Goal: Task Accomplishment & Management: Complete application form

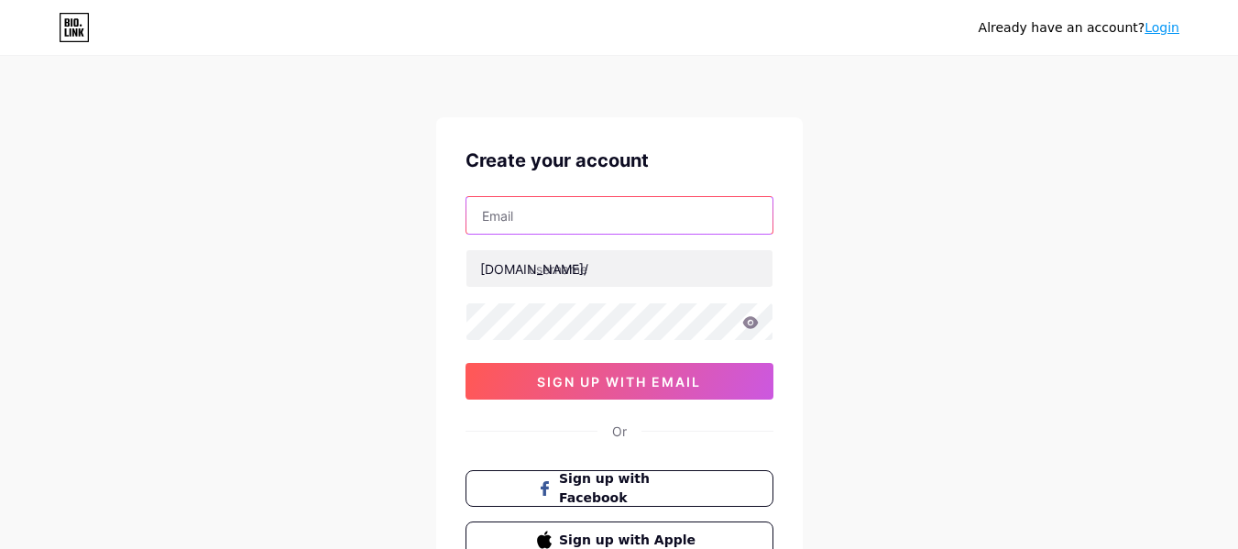
click at [541, 216] on input "text" at bounding box center [619, 215] width 306 height 37
paste input "hoceho9725@certve.com"
type input "hoceho9725@certve.com"
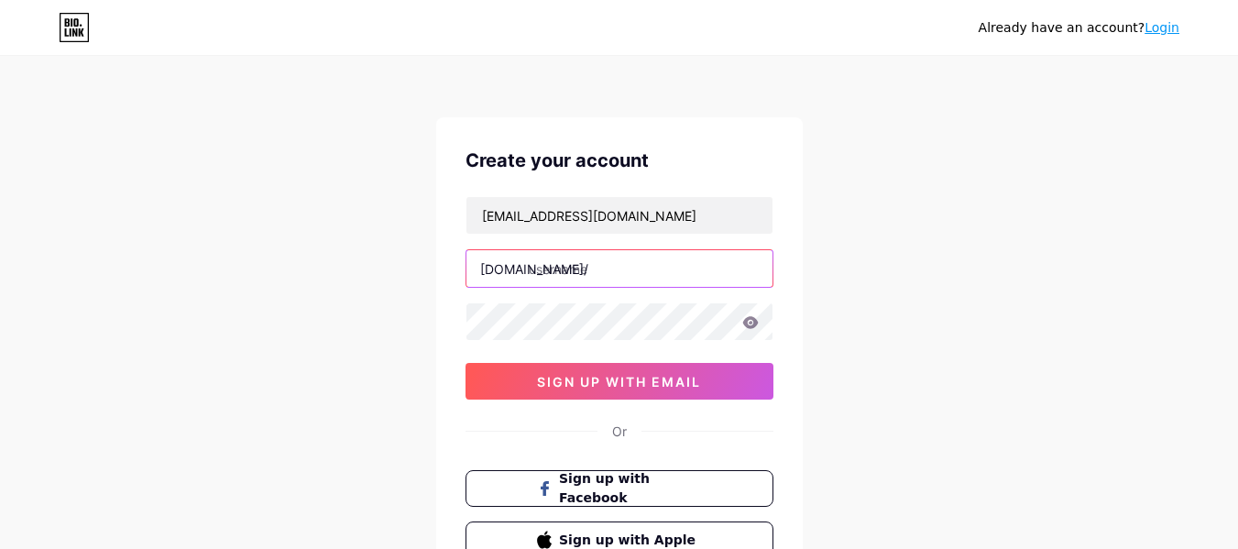
click at [634, 270] on input "text" at bounding box center [619, 268] width 306 height 37
paste input "https//forbiez.co.uk/"
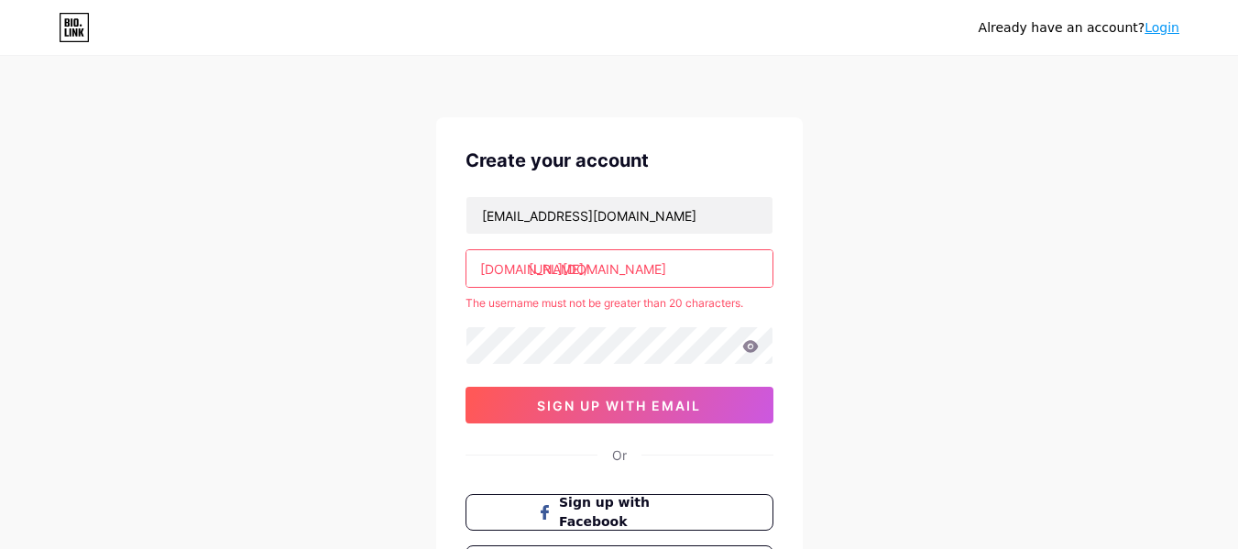
drag, startPoint x: 572, startPoint y: 267, endPoint x: 649, endPoint y: 272, distance: 78.1
click at [649, 272] on input "[URL][DOMAIN_NAME]" at bounding box center [619, 268] width 306 height 37
drag, startPoint x: 632, startPoint y: 266, endPoint x: 525, endPoint y: 262, distance: 107.2
click at [525, 262] on div "bio.link/ https///" at bounding box center [619, 268] width 308 height 38
paste input "forbiezco.uk"
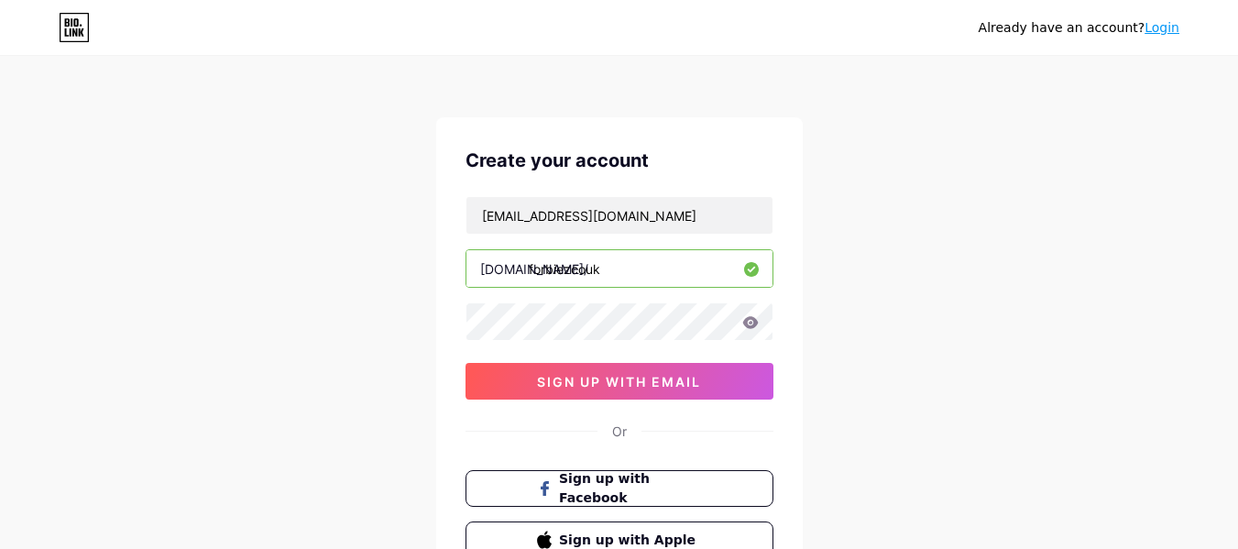
type input "forbiezcouk"
click at [863, 198] on div "Already have an account? Login Create your account hoceho9725@certve.com bio.li…" at bounding box center [619, 350] width 1238 height 701
drag, startPoint x: 632, startPoint y: 220, endPoint x: 564, endPoint y: 226, distance: 68.1
click at [561, 209] on input "hoceho9725@certve.com" at bounding box center [619, 215] width 306 height 37
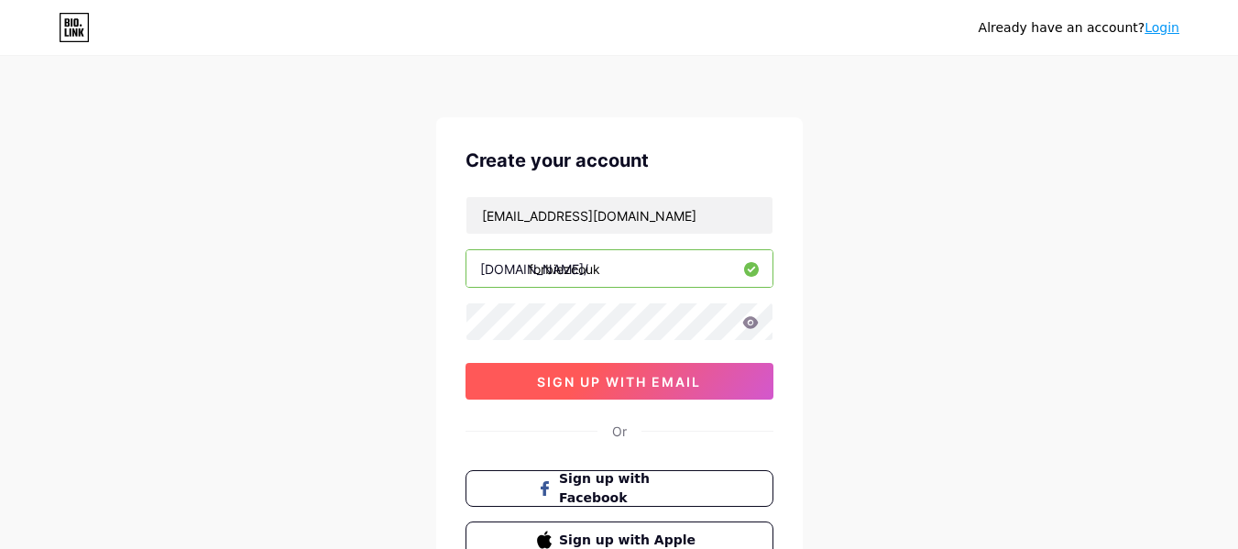
click at [546, 383] on span "sign up with email" at bounding box center [619, 382] width 164 height 16
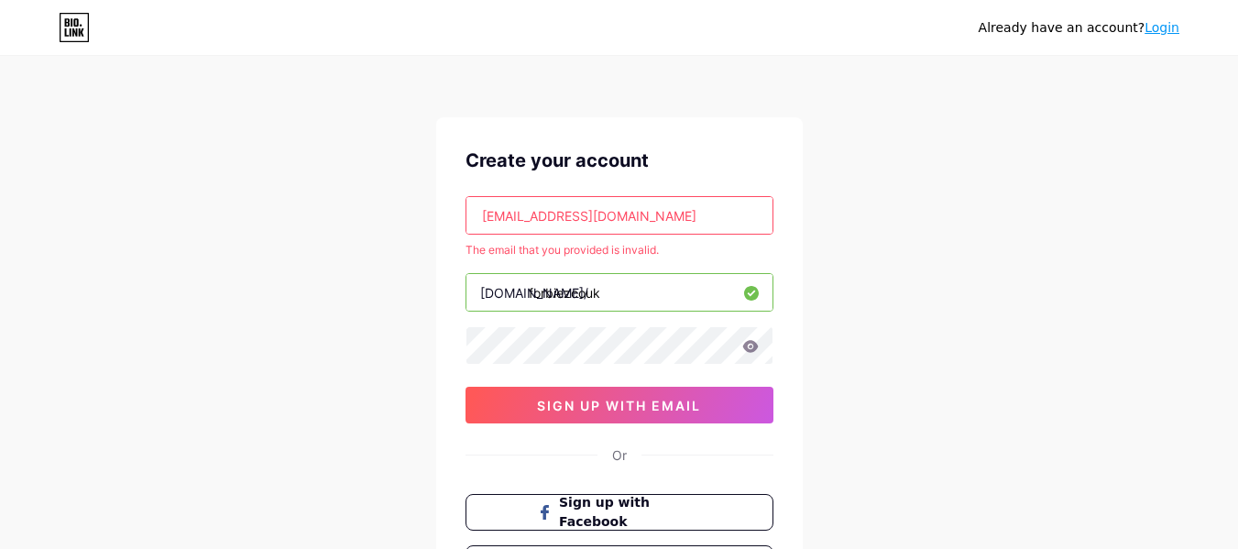
click at [636, 203] on input "hoceho9725@certve.com" at bounding box center [619, 215] width 306 height 37
paste input "forbieez@gmail"
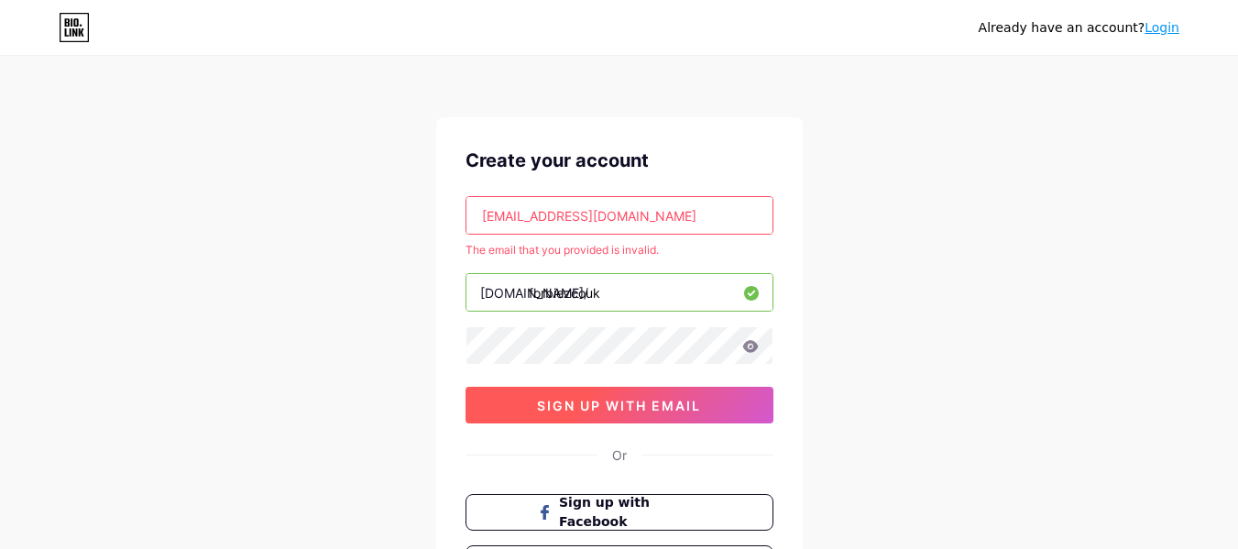
type input "forbieez@gmail.com"
click at [672, 412] on span "sign up with email" at bounding box center [619, 406] width 164 height 16
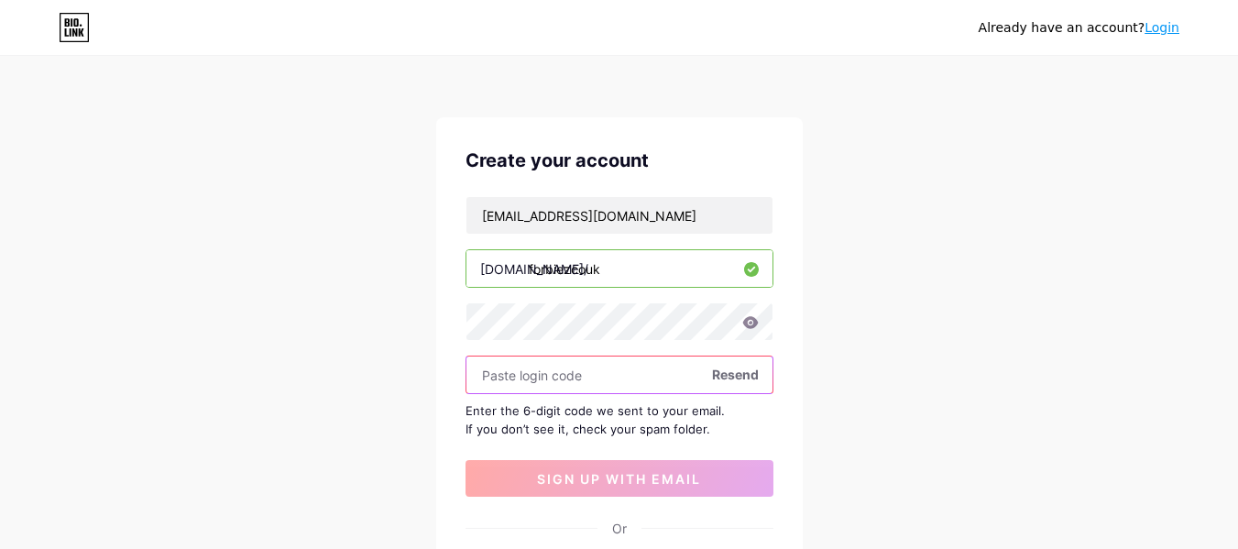
paste input "775199"
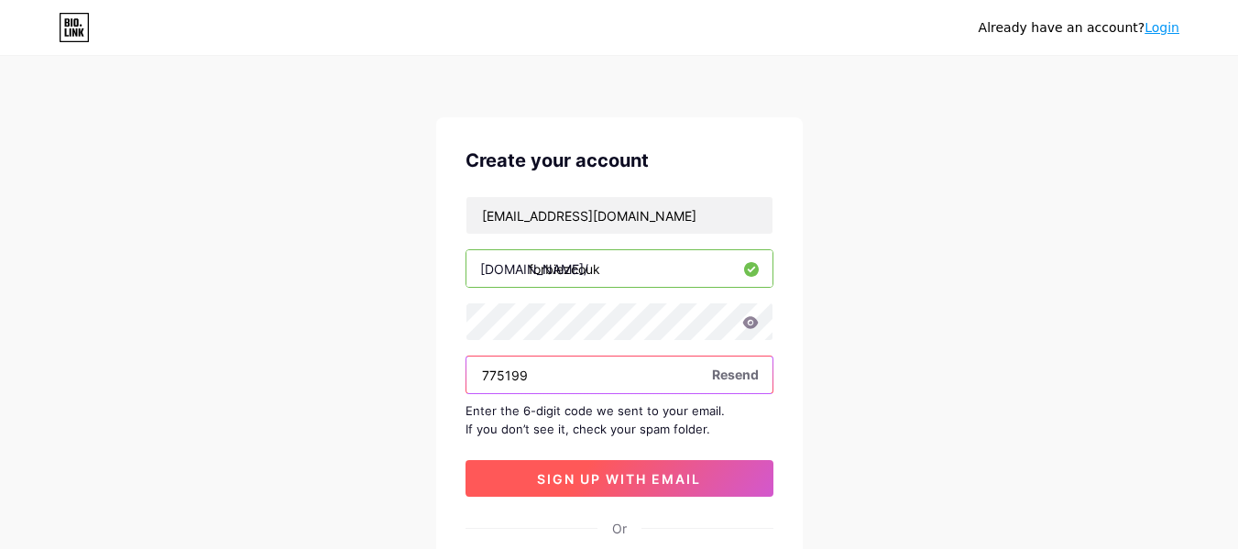
type input "775199"
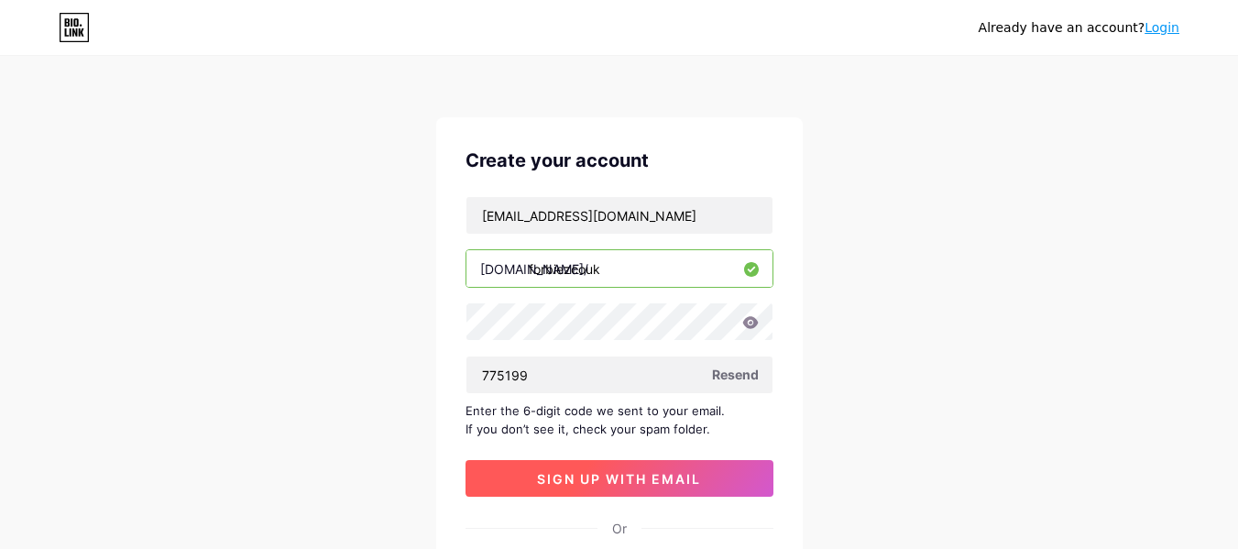
click at [613, 477] on span "sign up with email" at bounding box center [619, 479] width 164 height 16
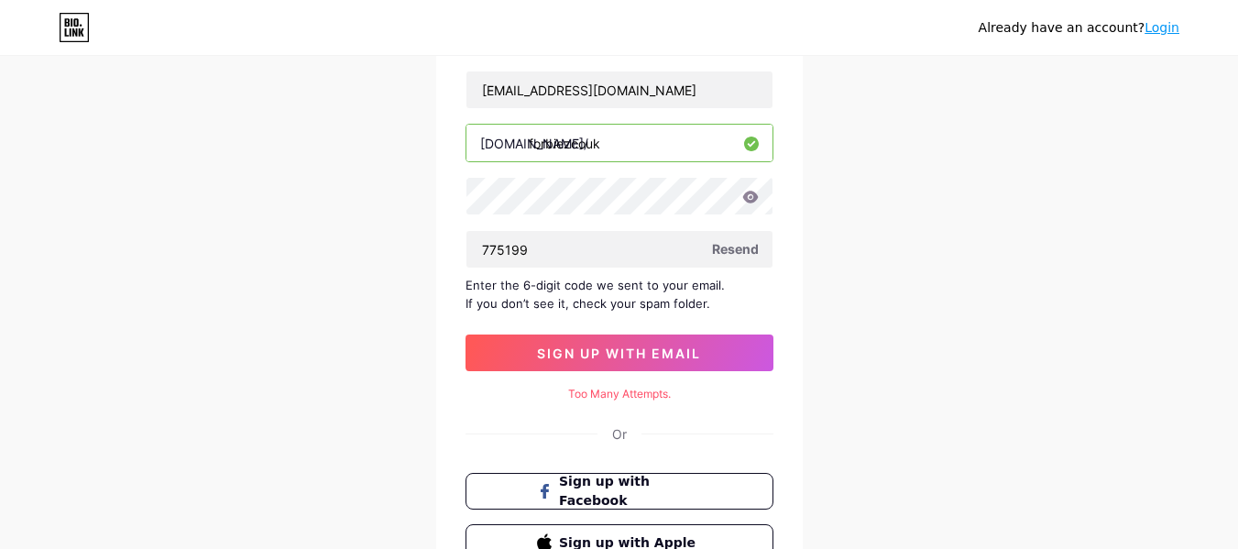
scroll to position [149, 0]
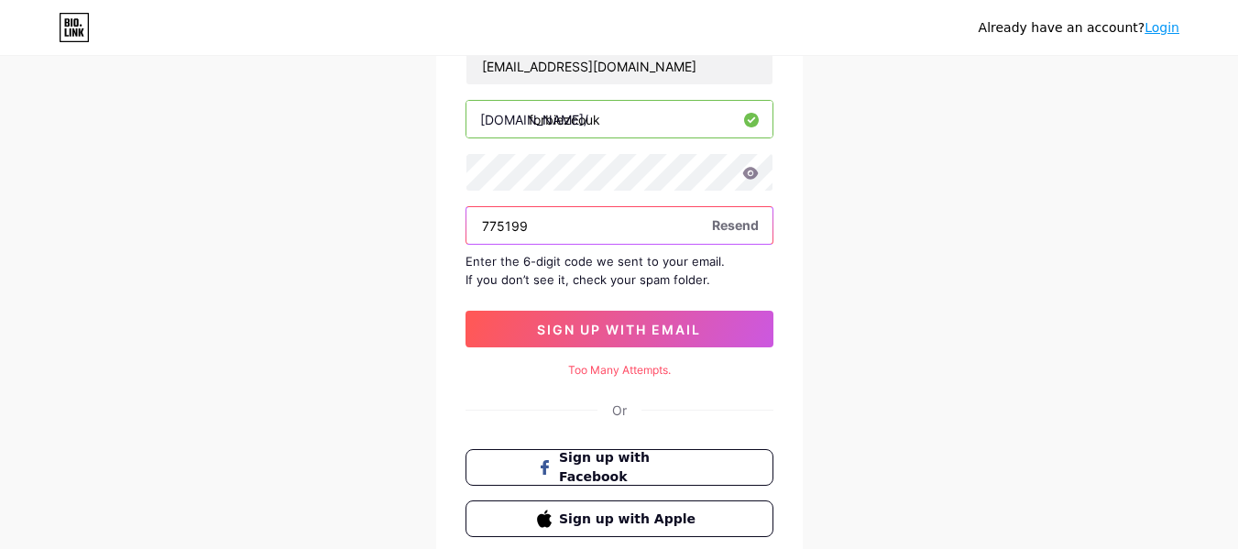
click at [567, 235] on input "775199" at bounding box center [619, 225] width 306 height 37
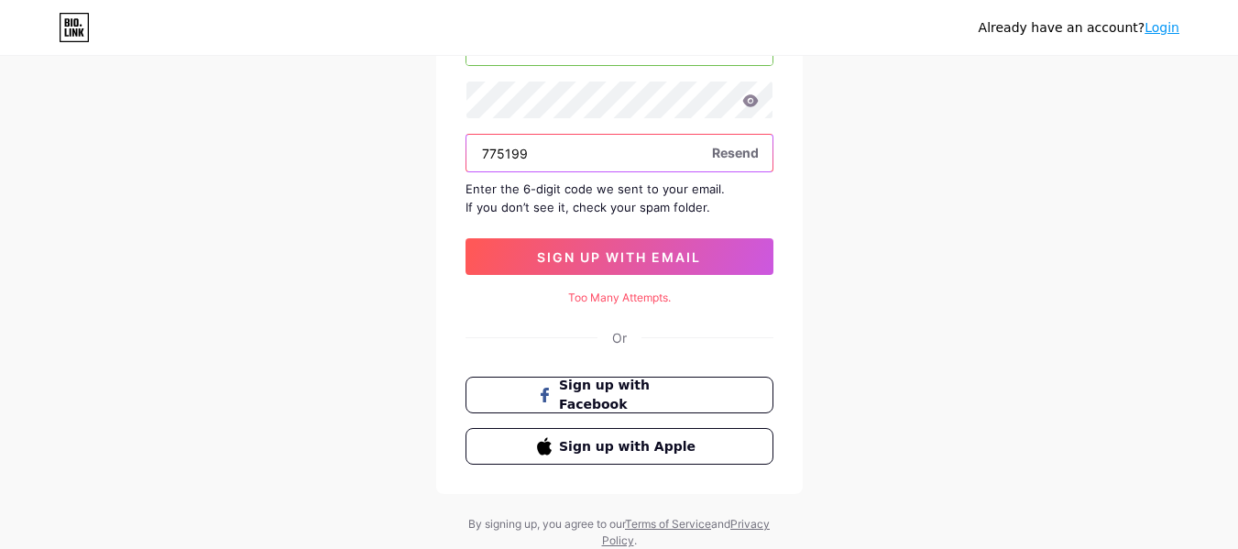
scroll to position [280, 0]
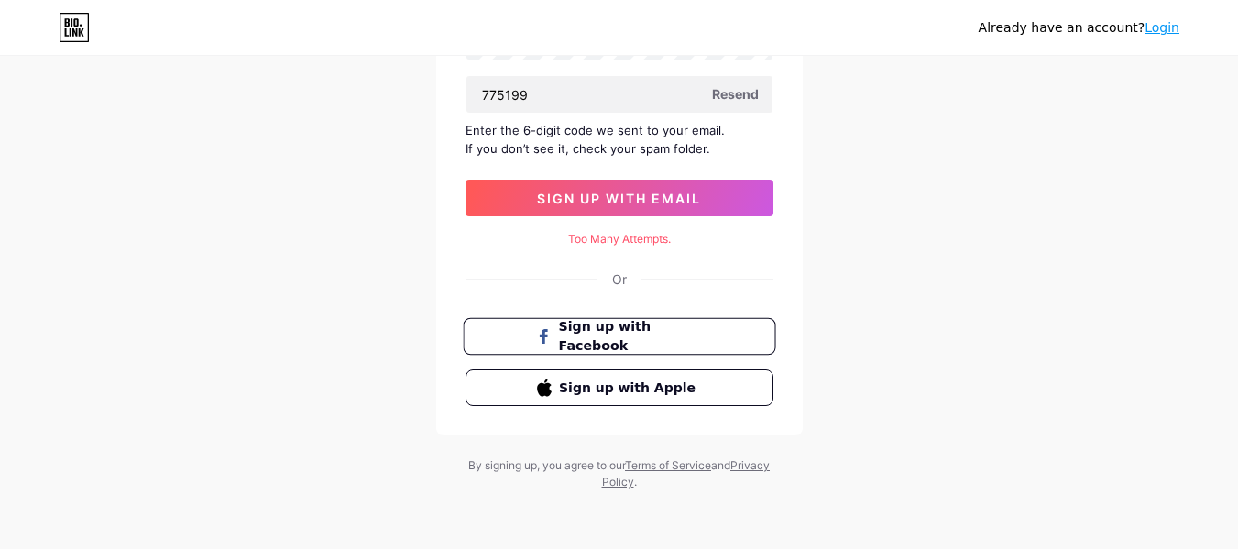
click at [601, 334] on span "Sign up with Facebook" at bounding box center [630, 336] width 144 height 39
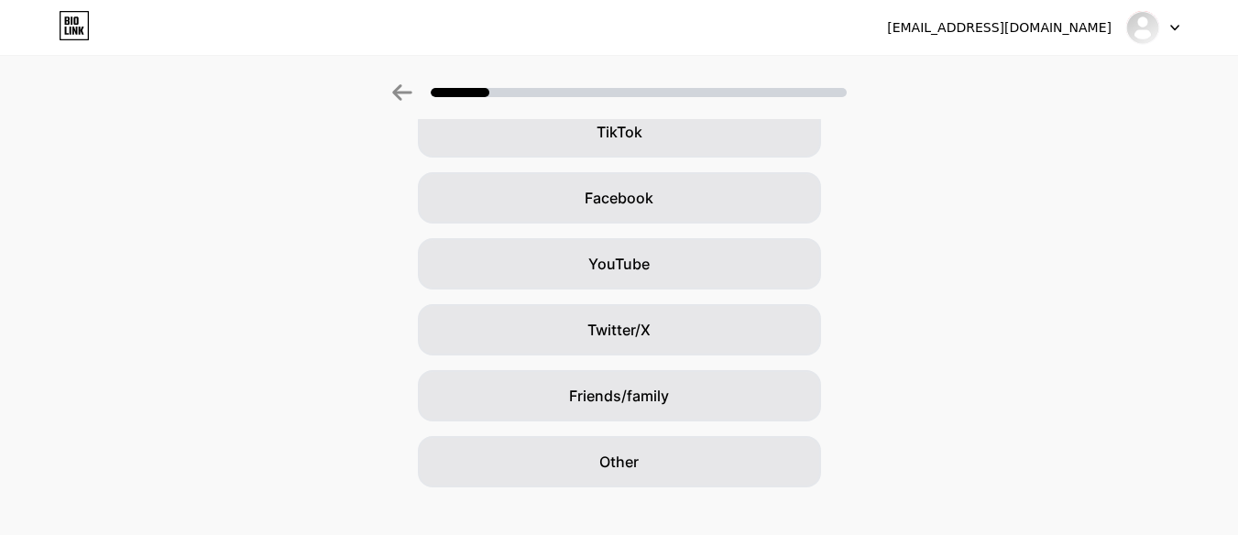
scroll to position [255, 0]
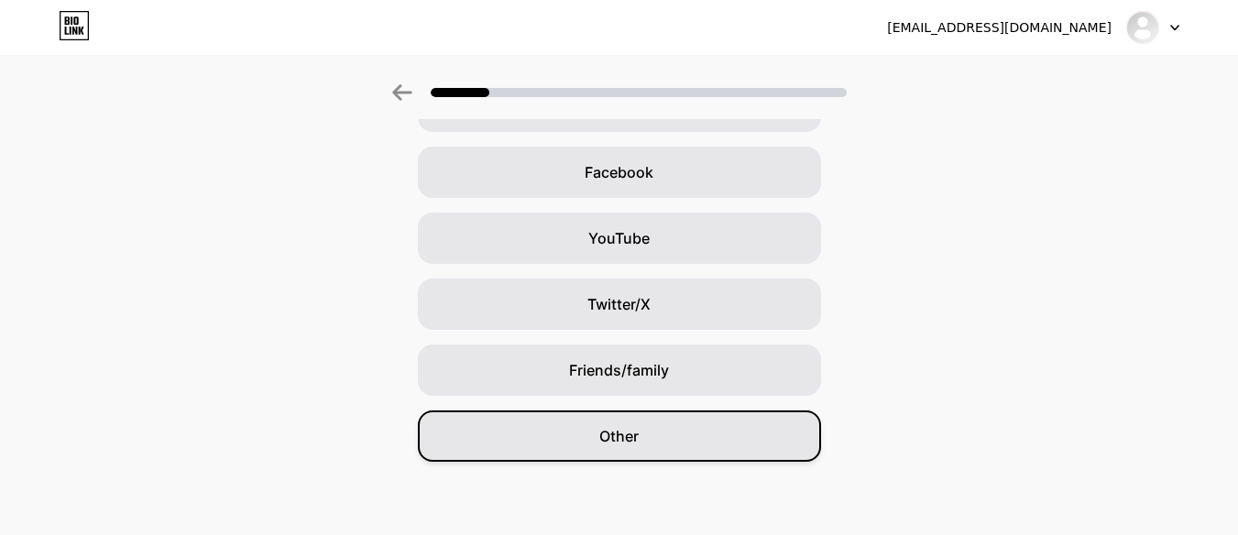
click at [600, 442] on div "Other" at bounding box center [619, 435] width 403 height 51
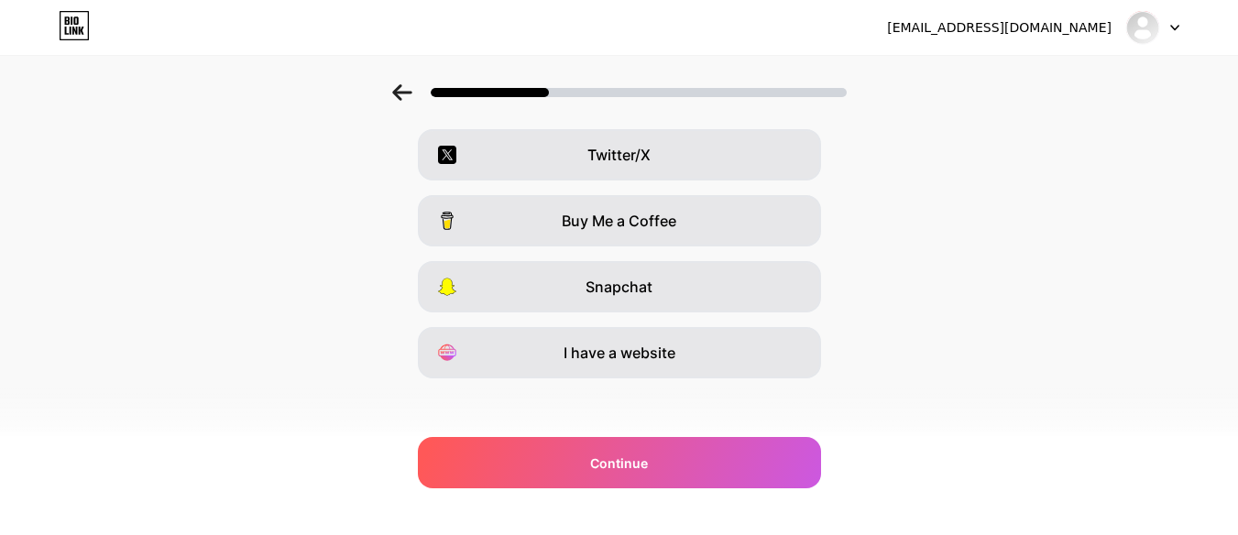
scroll to position [342, 0]
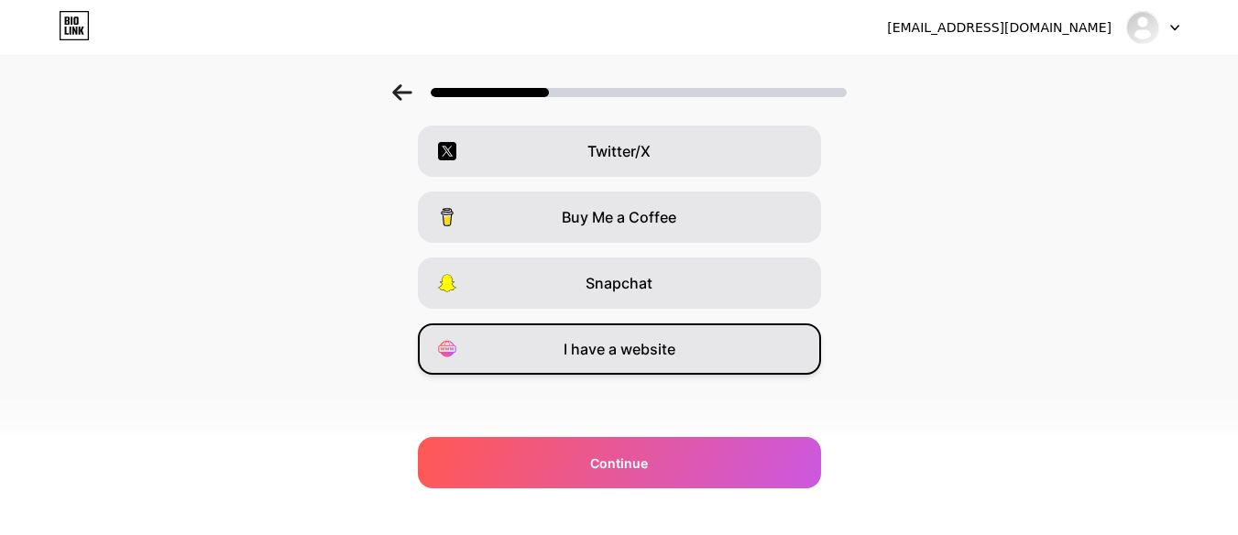
click at [595, 354] on span "I have a website" at bounding box center [619, 349] width 112 height 22
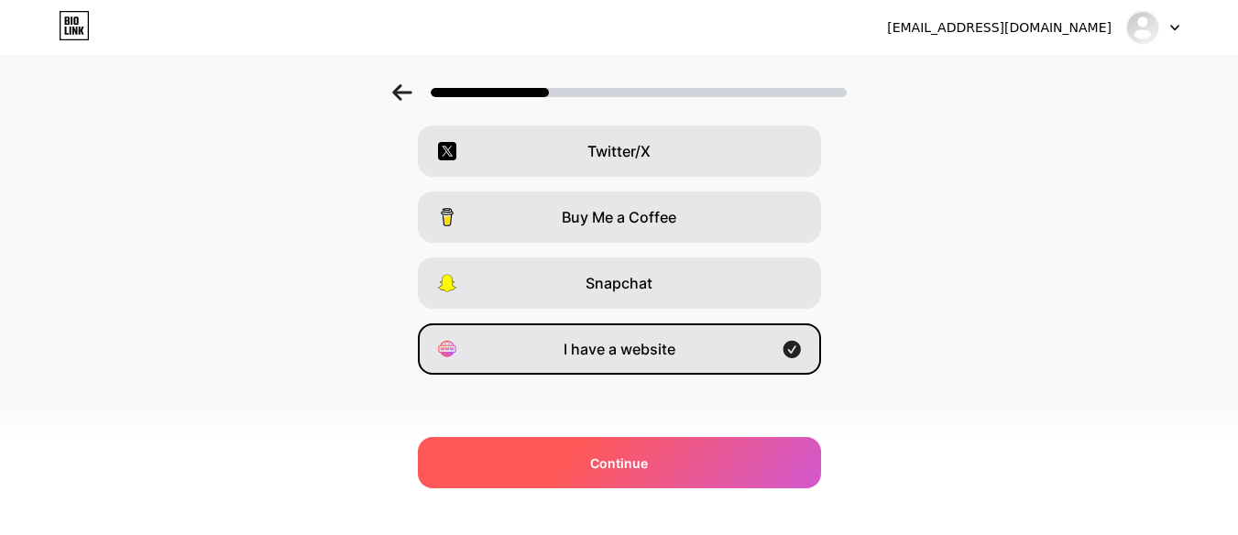
click at [705, 460] on div "Continue" at bounding box center [619, 462] width 403 height 51
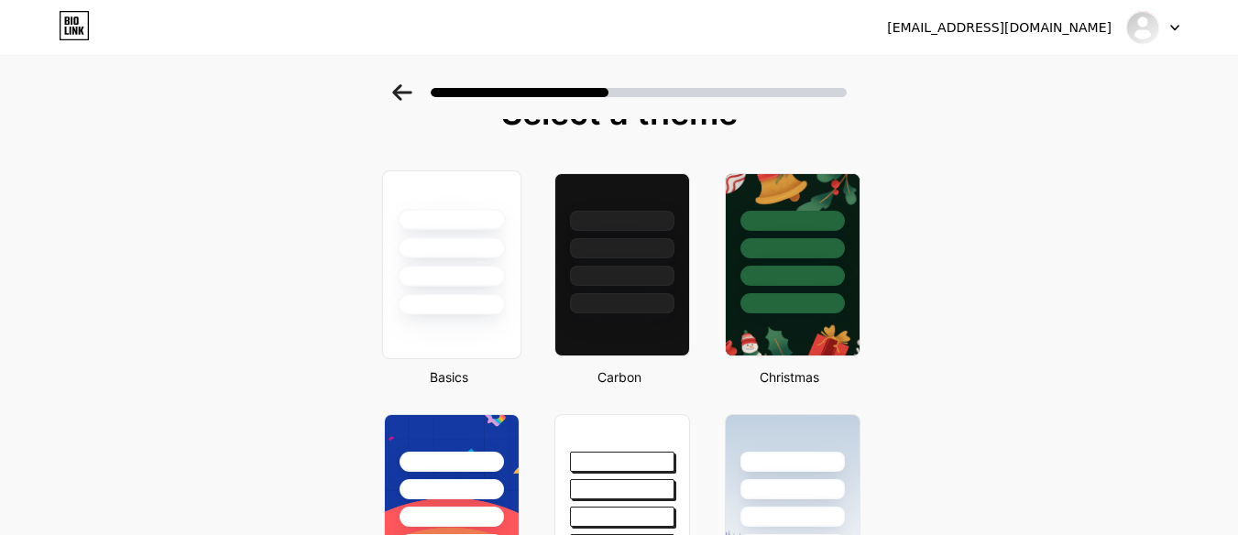
scroll to position [27, 0]
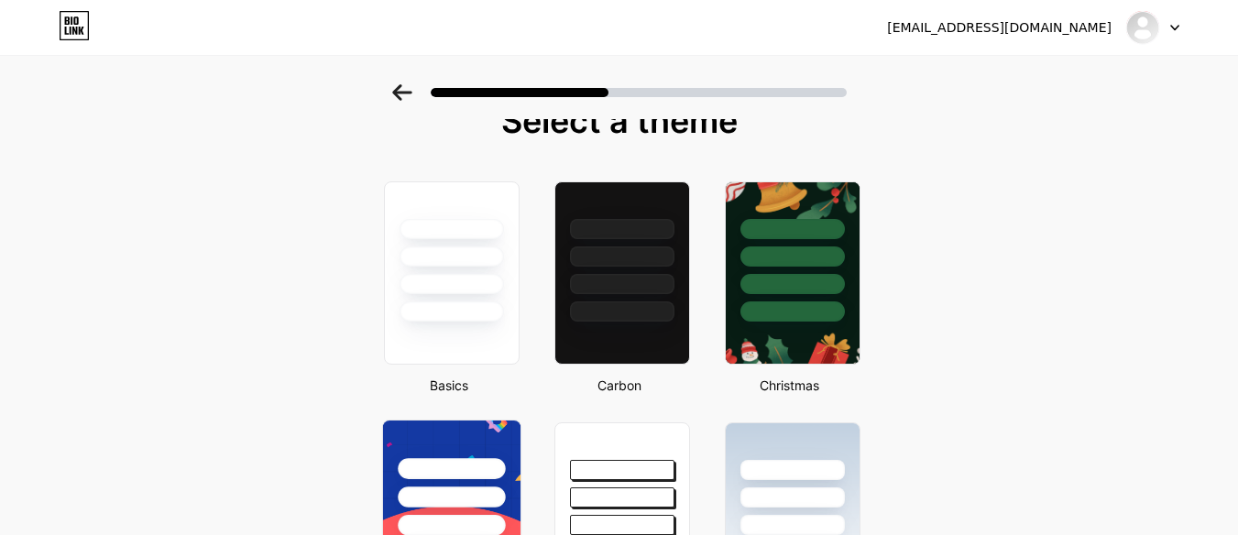
drag, startPoint x: 453, startPoint y: 482, endPoint x: 522, endPoint y: 486, distance: 68.9
click at [453, 482] on div at bounding box center [450, 492] width 137 height 144
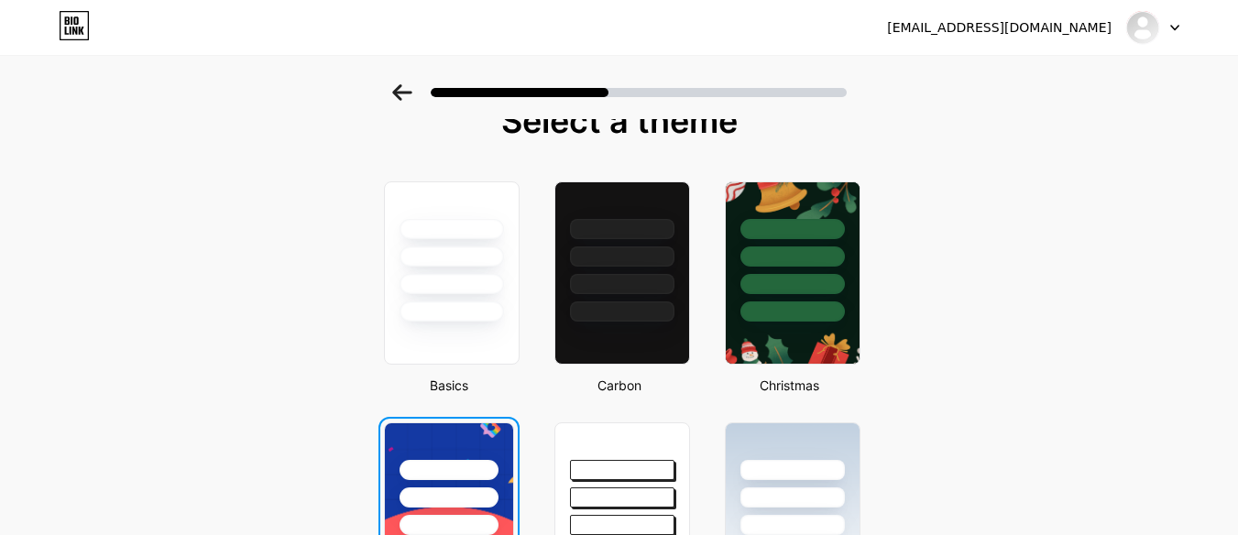
scroll to position [0, 0]
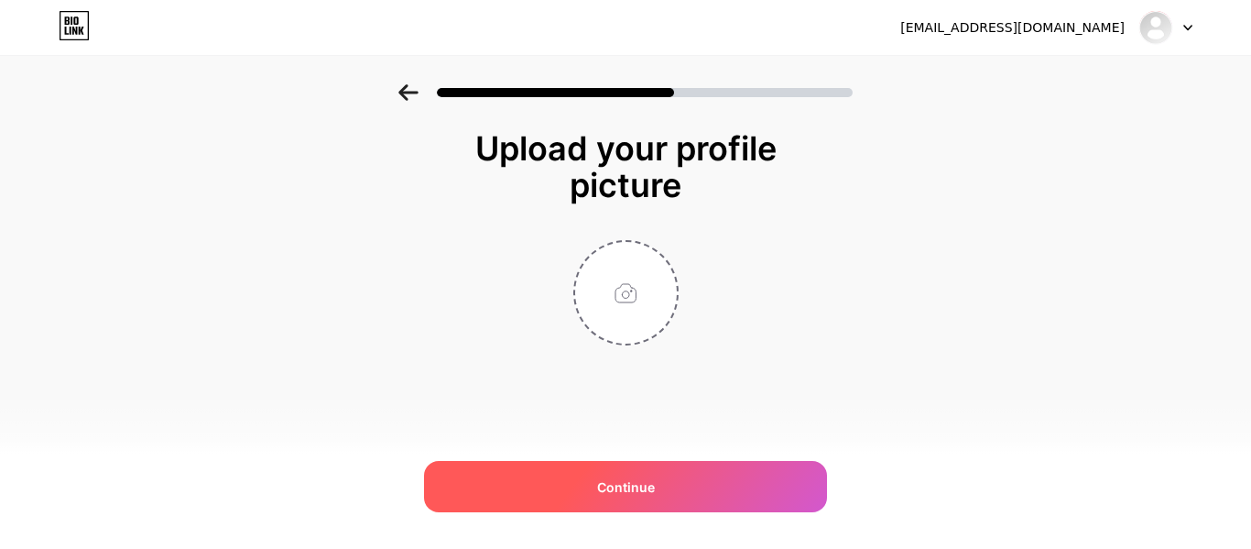
click at [674, 477] on div "Continue" at bounding box center [625, 486] width 403 height 51
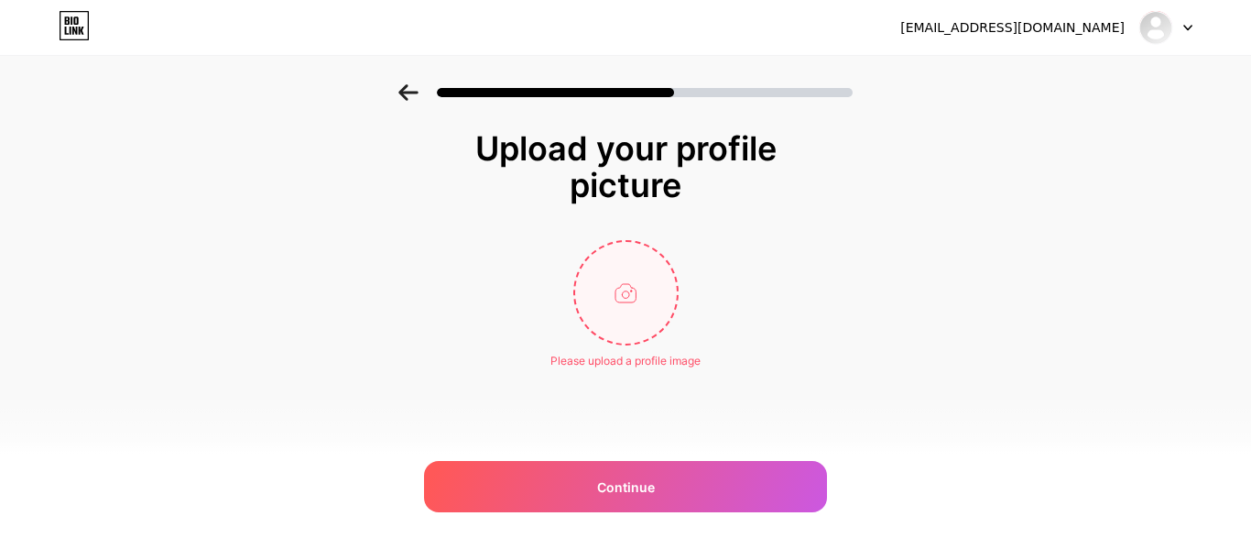
click at [653, 298] on input "file" at bounding box center [626, 293] width 102 height 102
type input "C:\fakepath\Forbes.png"
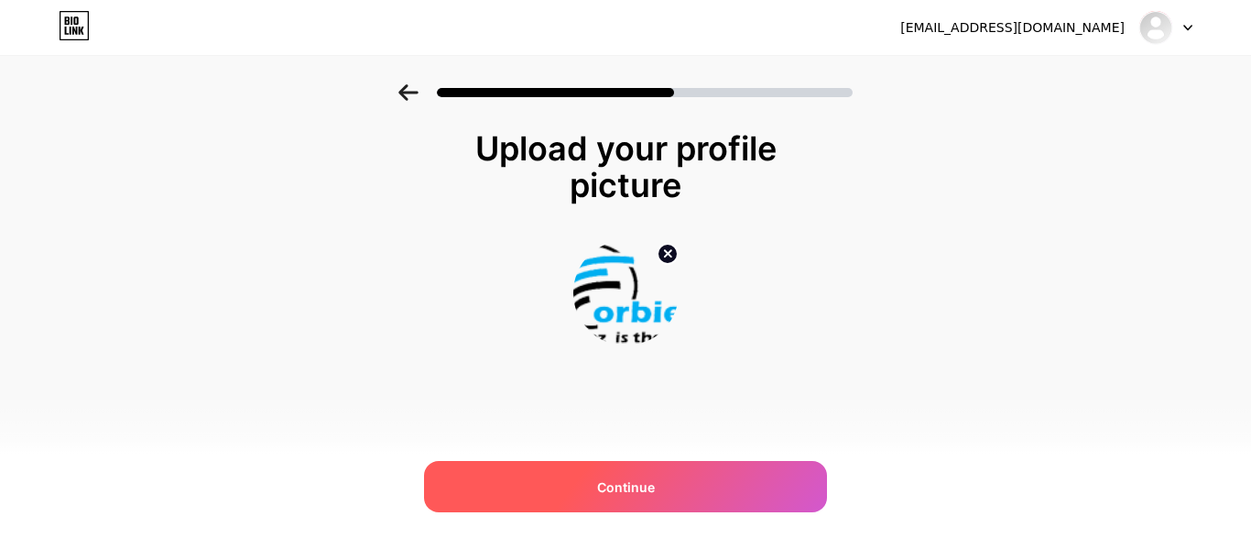
click at [702, 479] on div "Continue" at bounding box center [625, 486] width 403 height 51
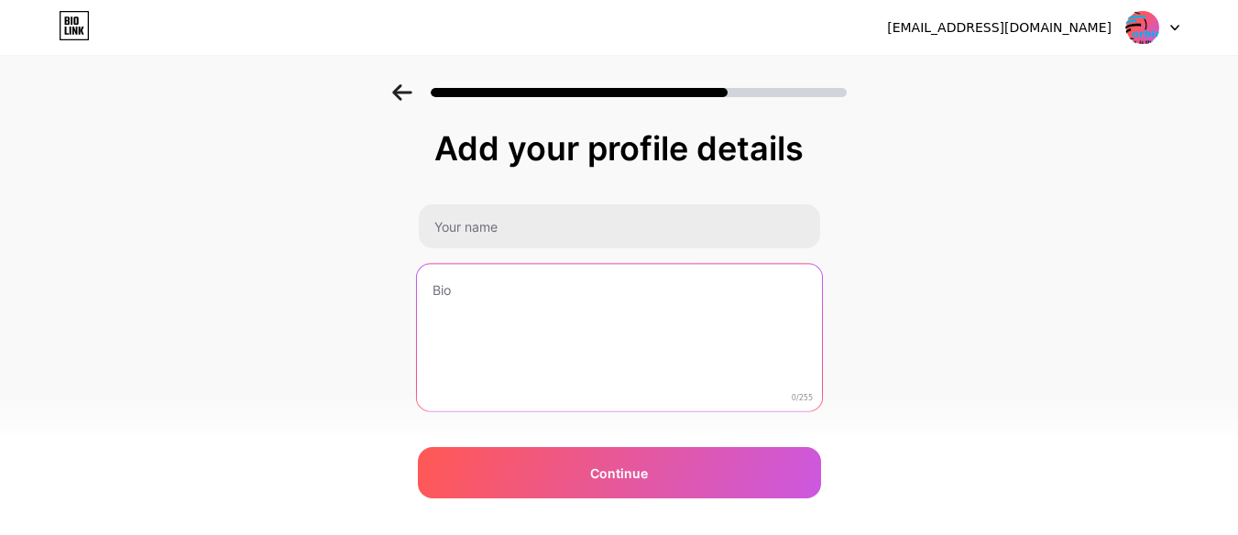
click at [495, 295] on textarea at bounding box center [618, 338] width 405 height 149
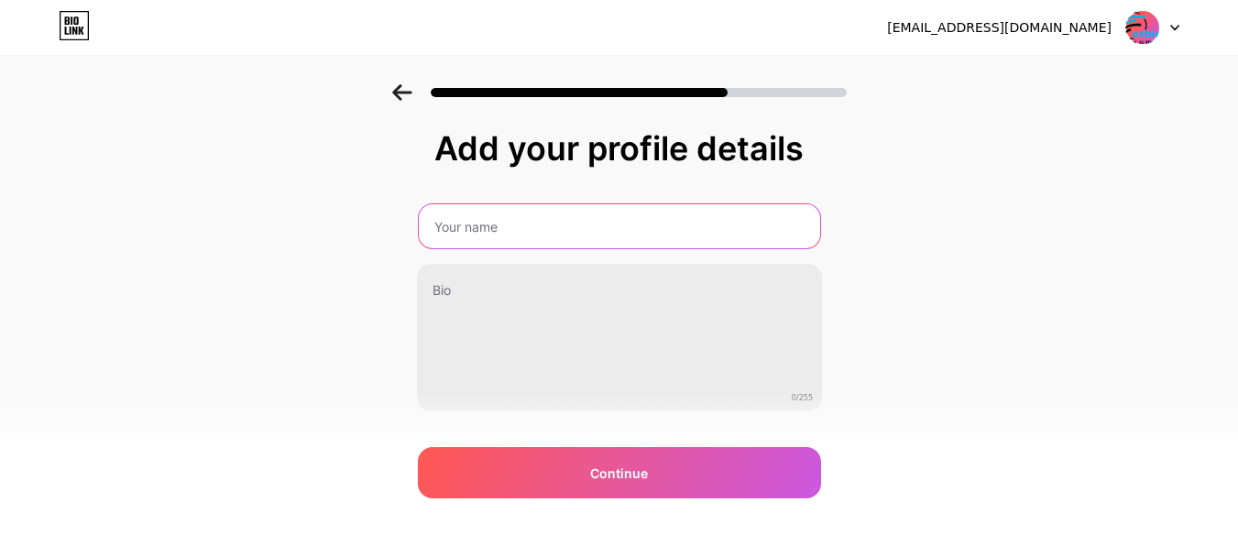
click at [491, 226] on input "text" at bounding box center [619, 226] width 401 height 44
type input "[PERSON_NAME] [PERSON_NAME]"
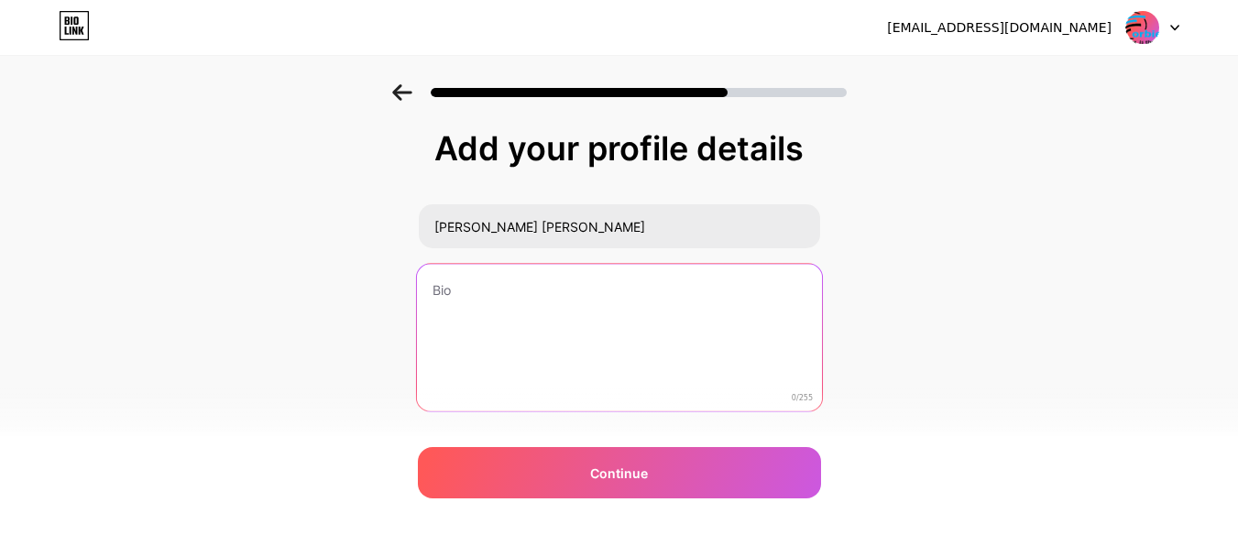
click at [518, 294] on textarea at bounding box center [618, 338] width 405 height 149
paste textarea "Forbiez is an engaging, general-interest blog covering topics like lifestyle, t…"
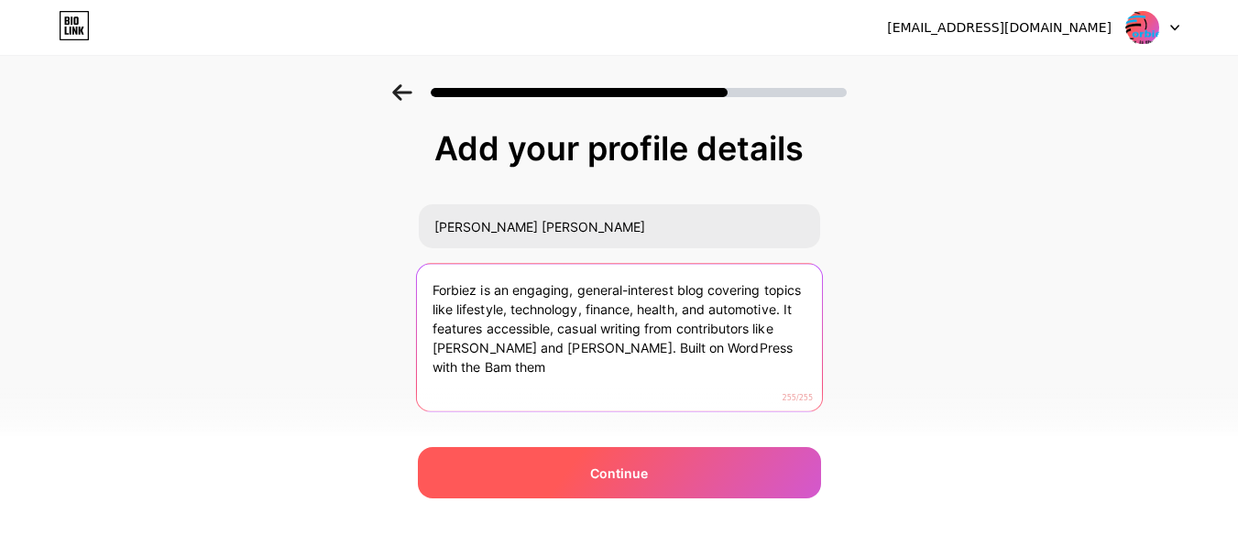
type textarea "Forbiez is an engaging, general-interest blog covering topics like lifestyle, t…"
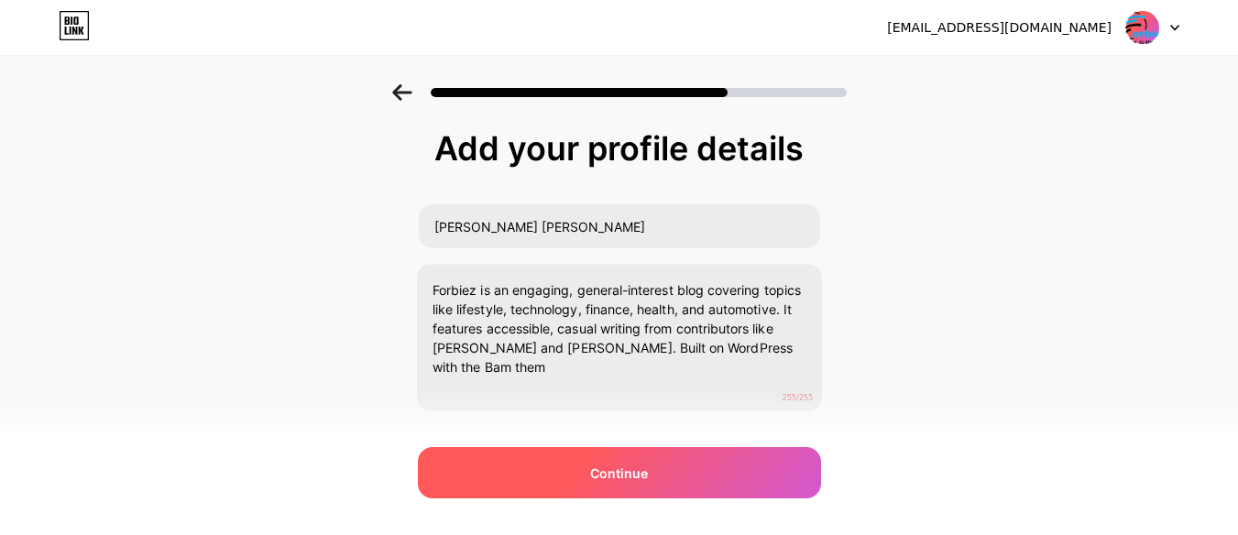
click at [607, 459] on div "Continue" at bounding box center [619, 472] width 403 height 51
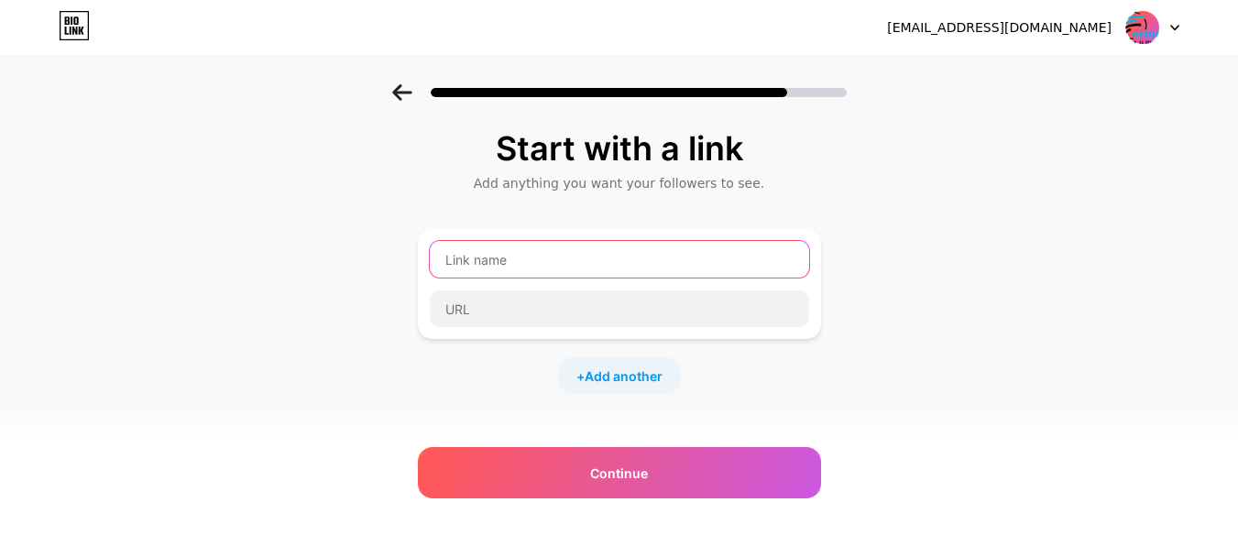
click at [520, 258] on input "text" at bounding box center [619, 259] width 379 height 37
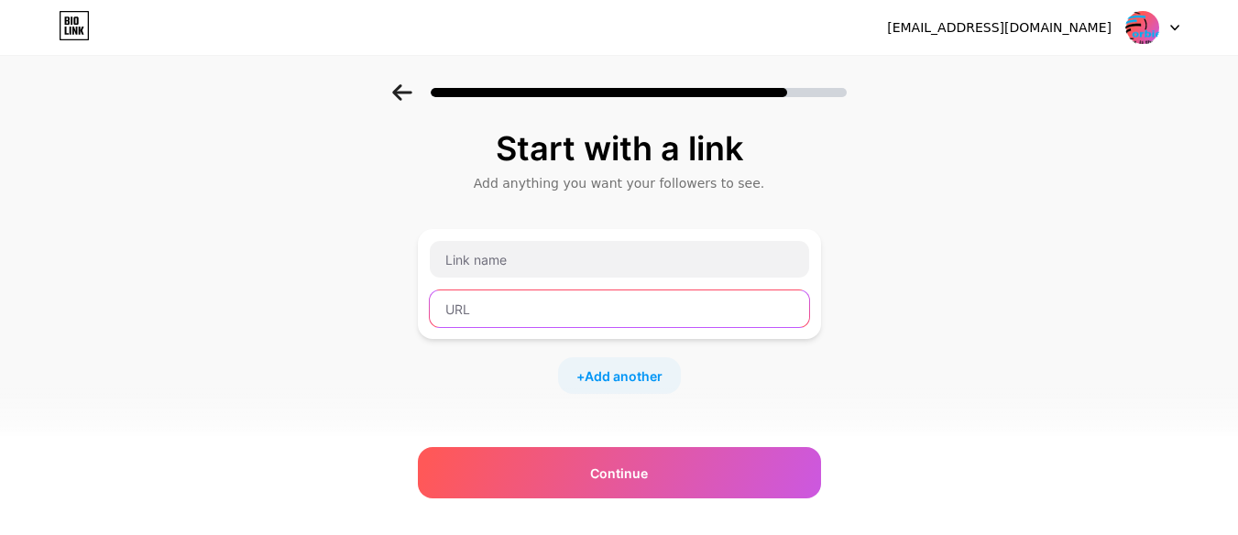
click at [535, 317] on input "text" at bounding box center [619, 308] width 379 height 37
paste input "[URL][DOMAIN_NAME]"
drag, startPoint x: 537, startPoint y: 307, endPoint x: 496, endPoint y: 308, distance: 41.2
click at [496, 308] on input "[URL][DOMAIN_NAME]" at bounding box center [619, 308] width 379 height 37
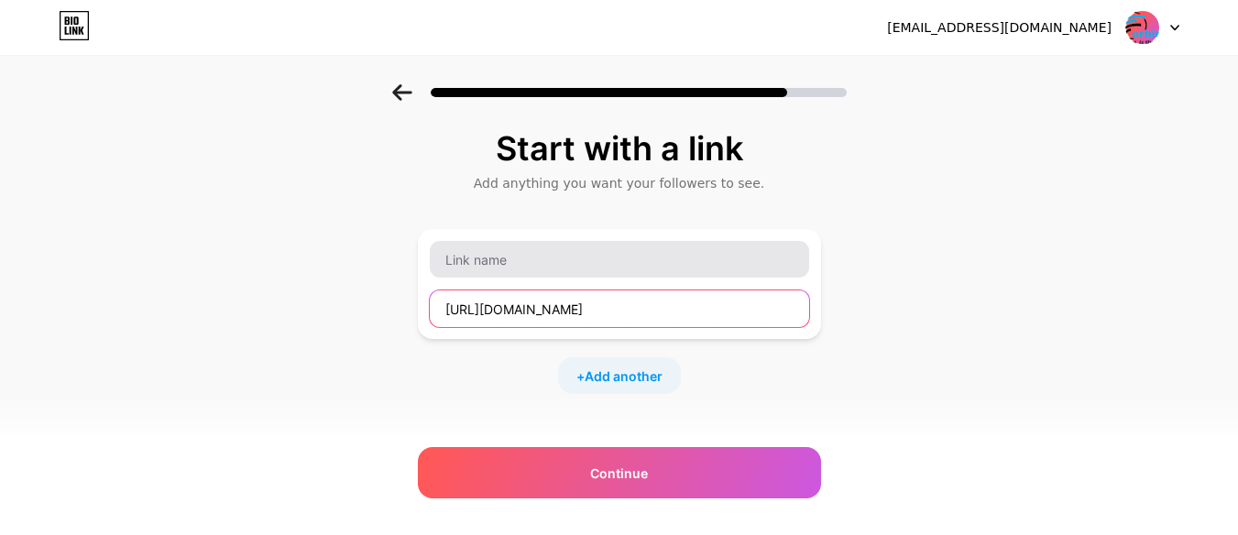
type input "[URL][DOMAIN_NAME]"
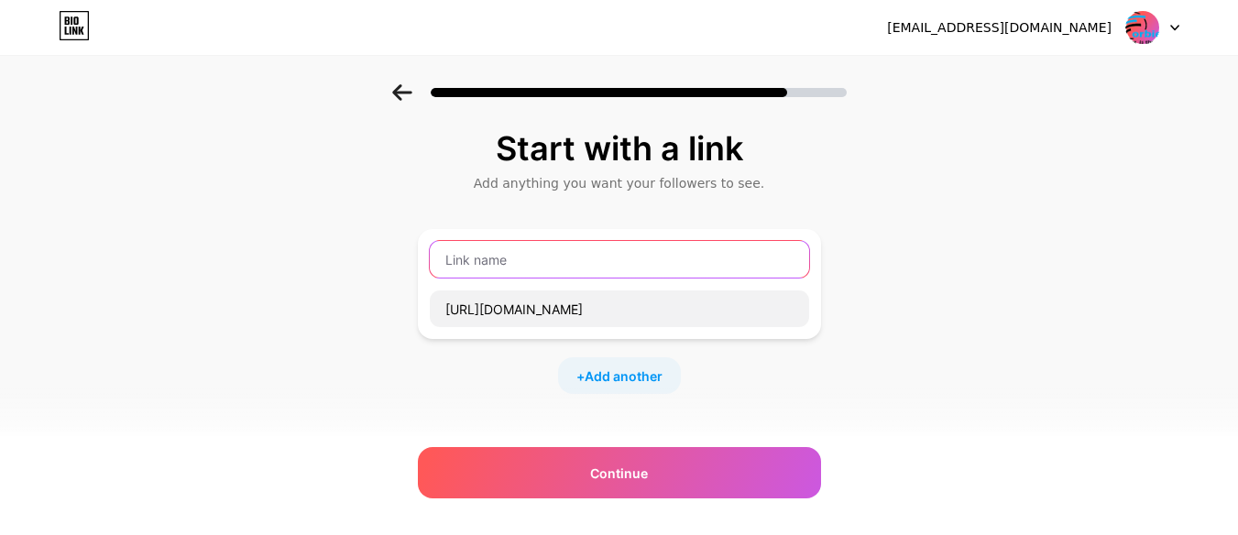
click at [488, 257] on input "text" at bounding box center [619, 259] width 379 height 37
paste input "forbiez"
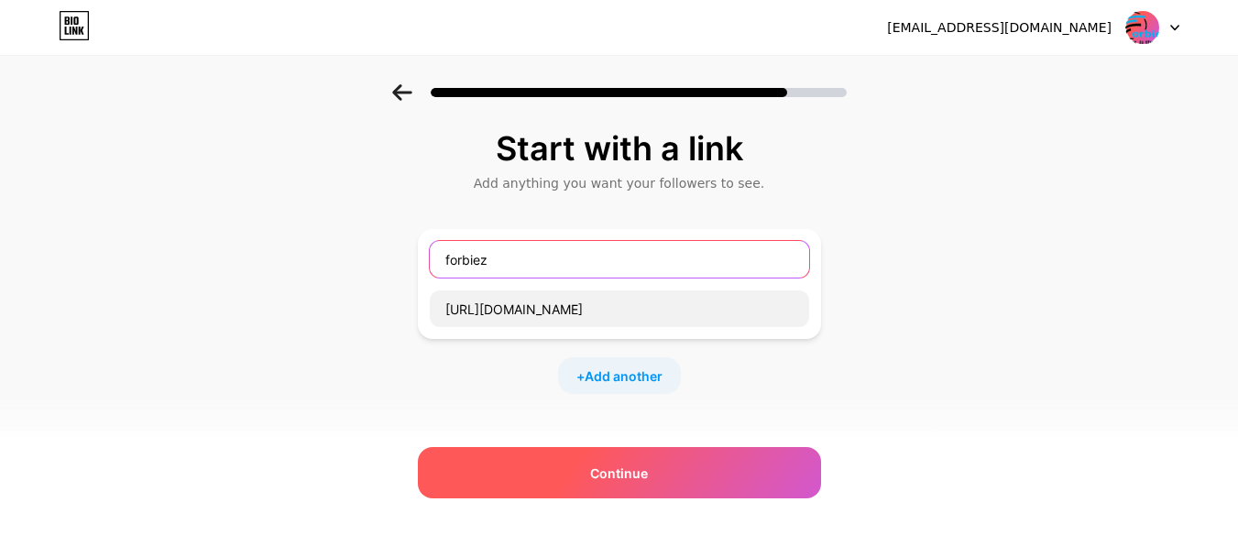
type input "forbiez"
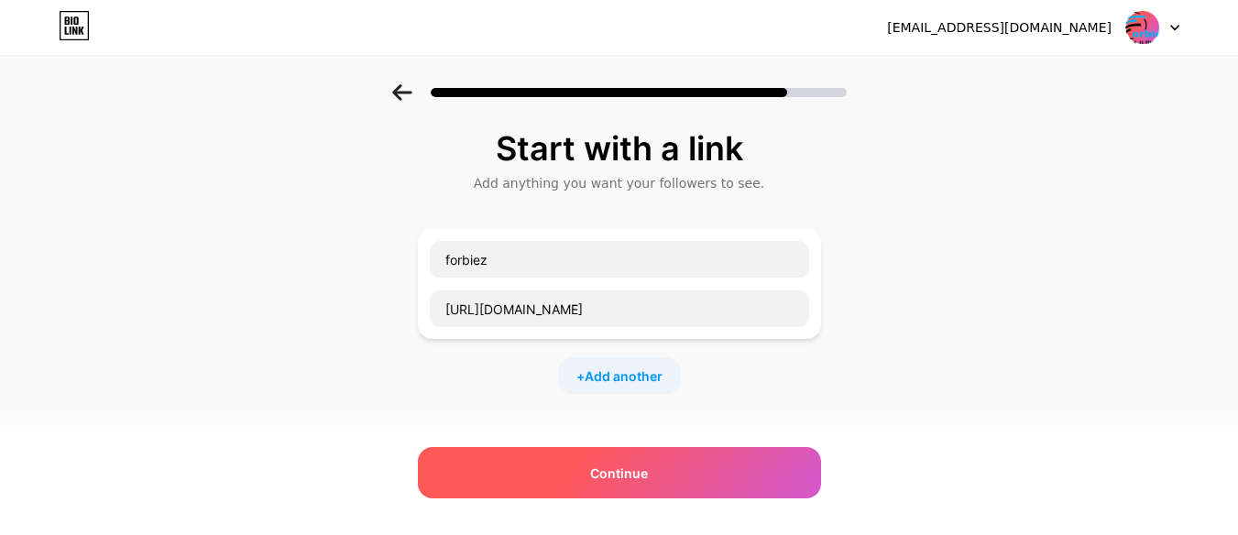
click at [606, 462] on div "Continue" at bounding box center [619, 472] width 403 height 51
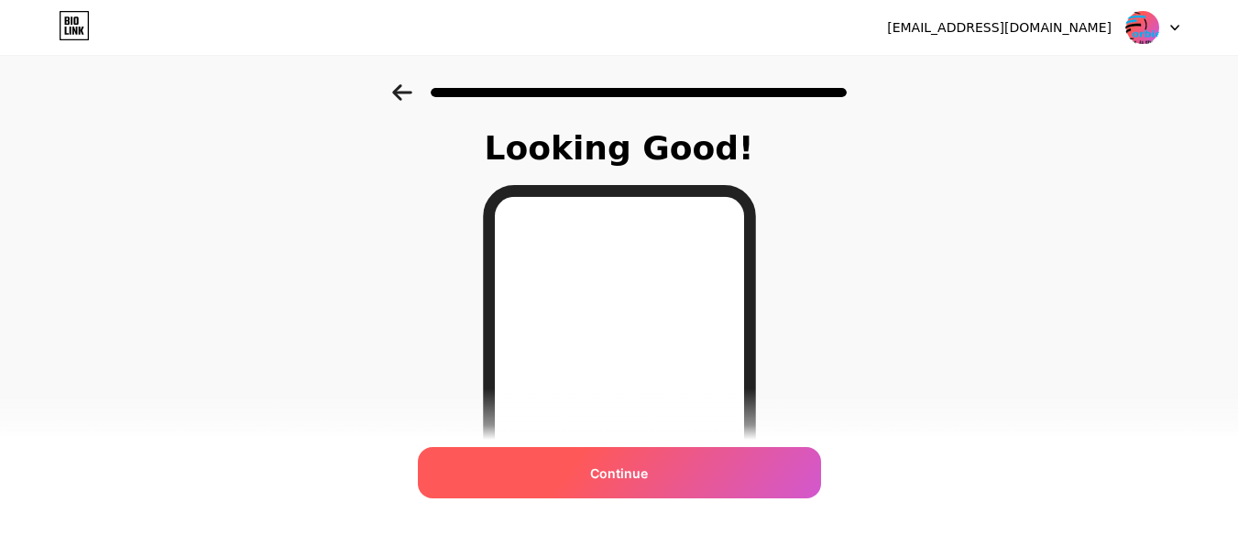
click at [621, 476] on span "Continue" at bounding box center [619, 473] width 58 height 19
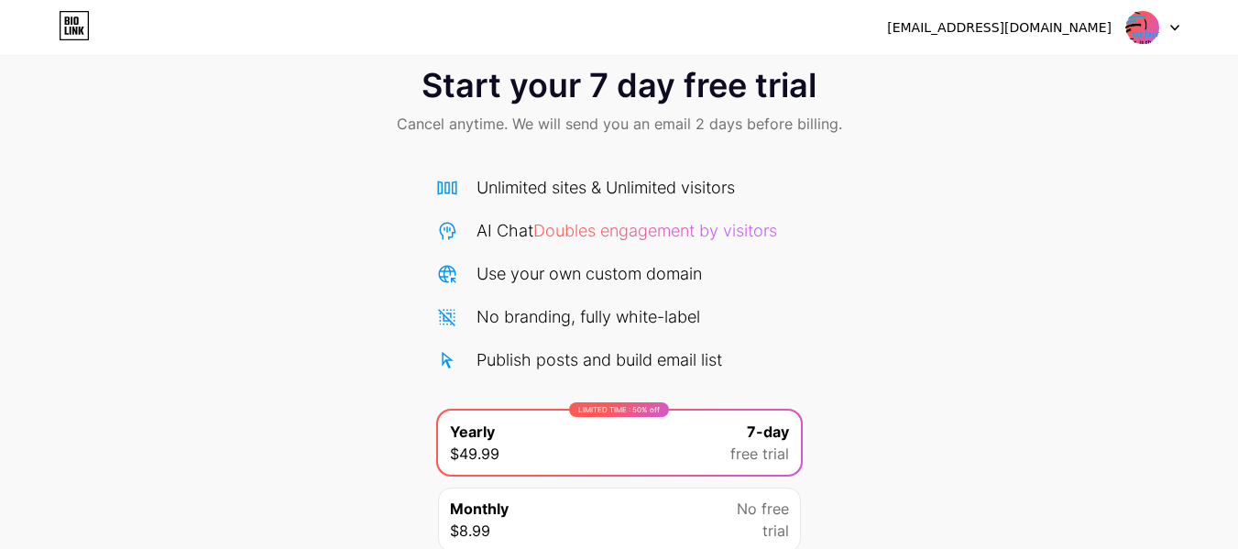
scroll to position [4, 0]
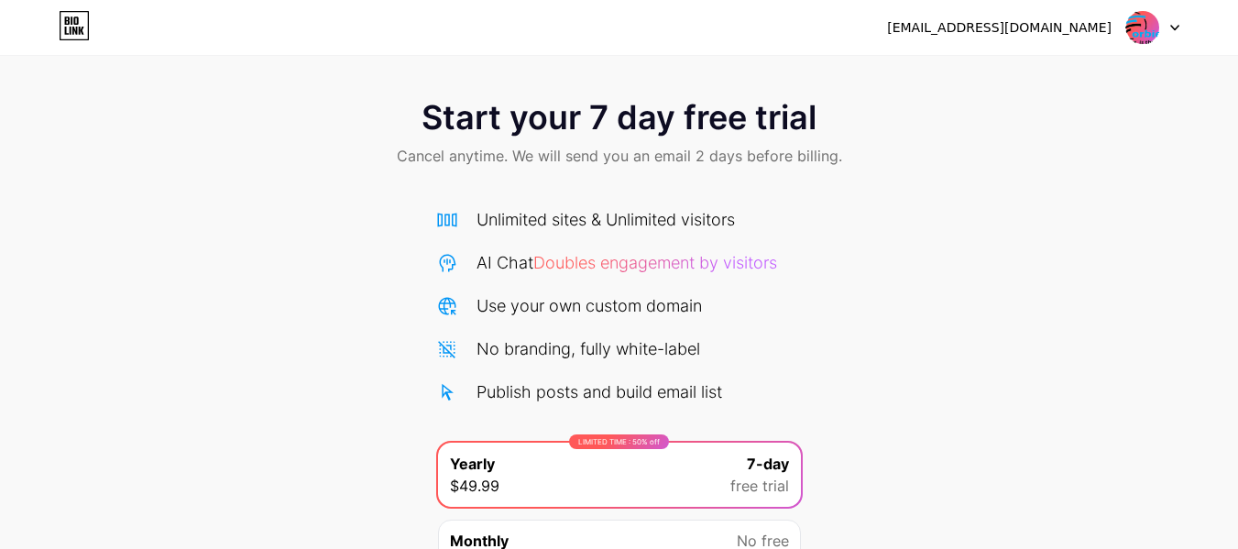
click at [1150, 32] on img at bounding box center [1142, 27] width 35 height 35
click at [1159, 22] on img at bounding box center [1142, 27] width 35 height 35
click at [1154, 27] on img at bounding box center [1142, 27] width 35 height 35
click at [1173, 32] on div at bounding box center [1152, 27] width 53 height 33
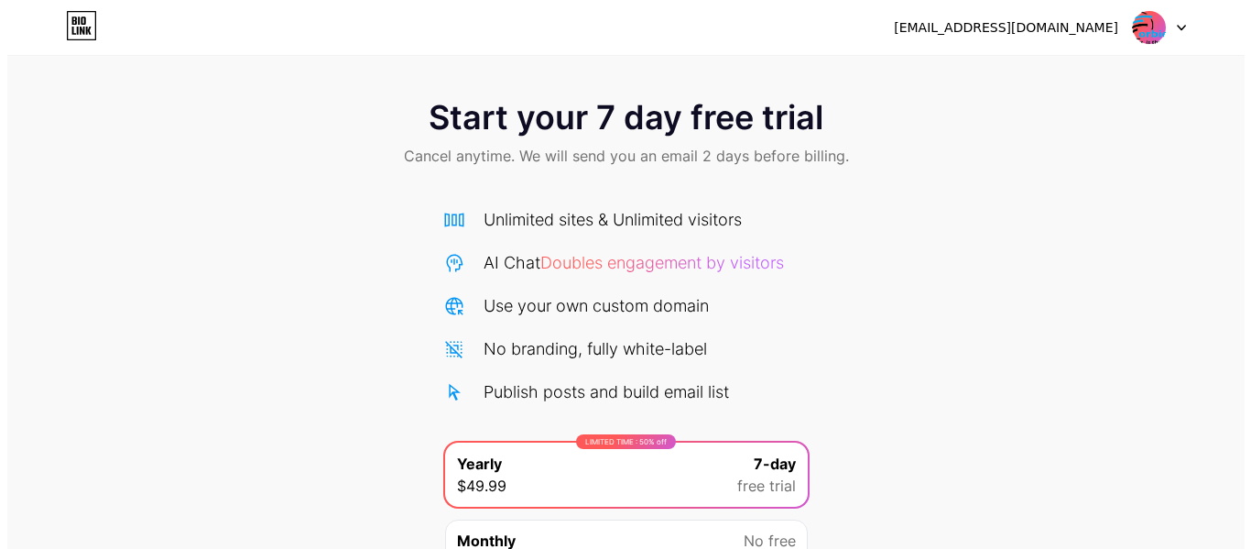
scroll to position [189, 0]
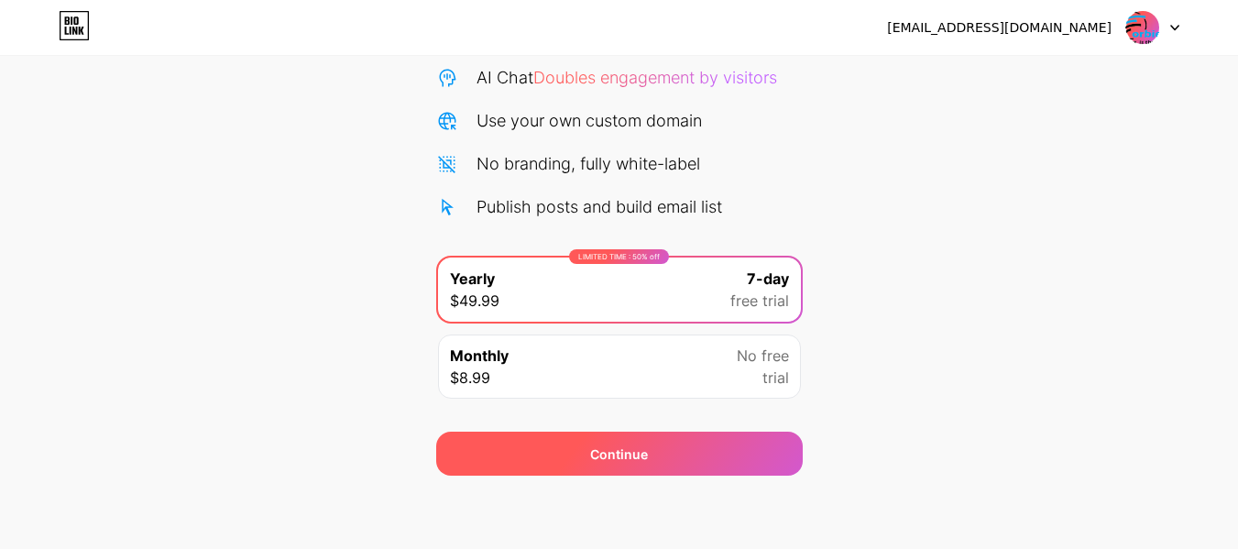
click at [559, 450] on div "Continue" at bounding box center [619, 453] width 366 height 44
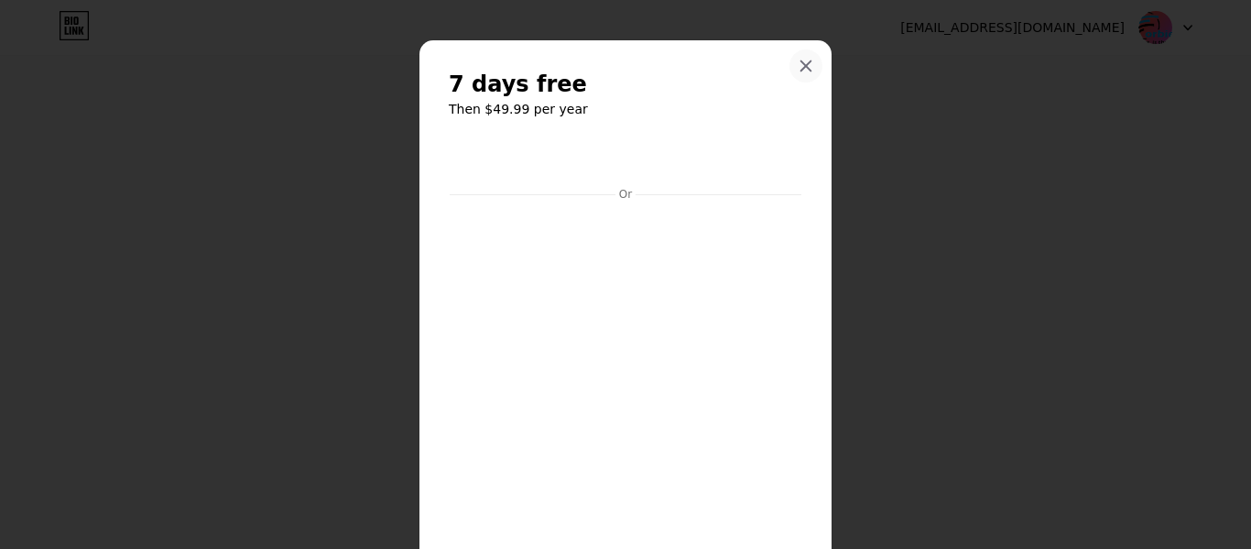
click at [807, 71] on div at bounding box center [806, 65] width 33 height 33
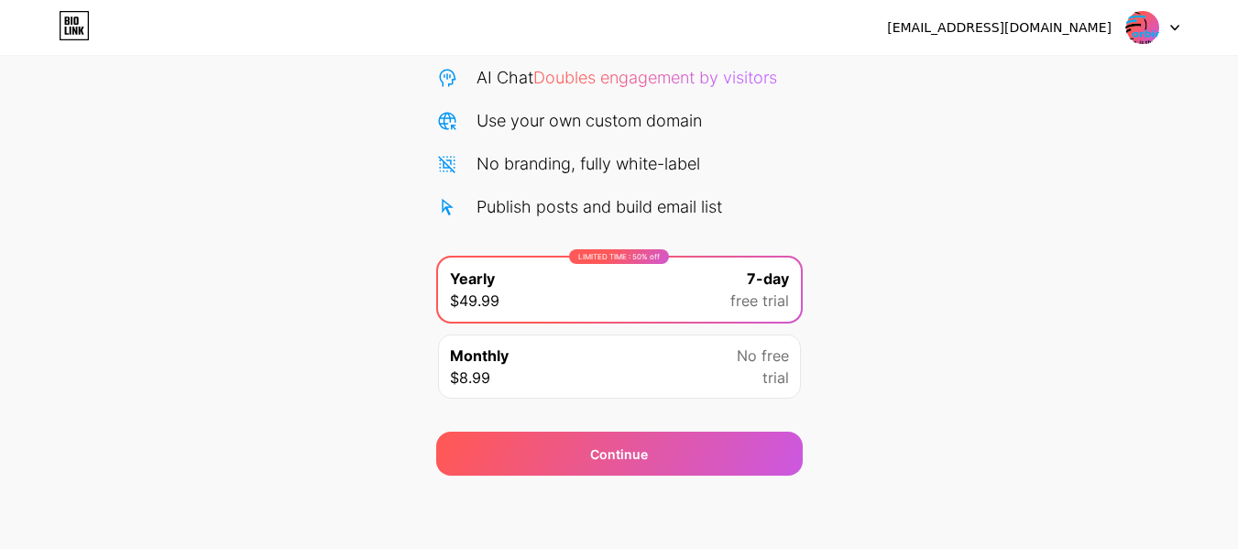
click at [761, 377] on div "No free trial" at bounding box center [762, 366] width 52 height 44
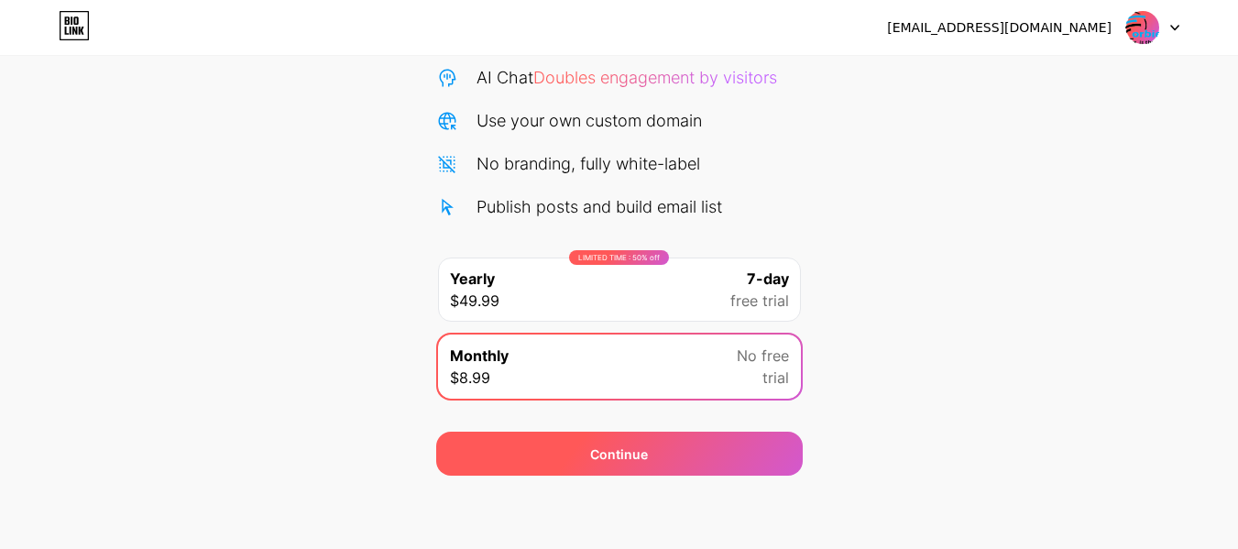
click at [680, 459] on div "Continue" at bounding box center [619, 453] width 366 height 44
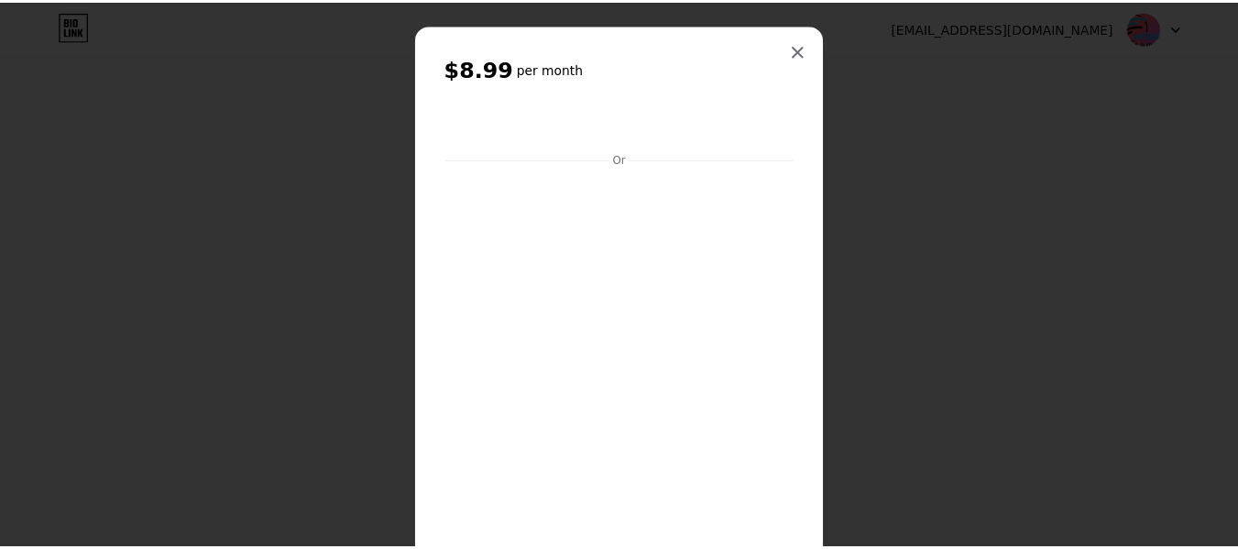
scroll to position [14, 0]
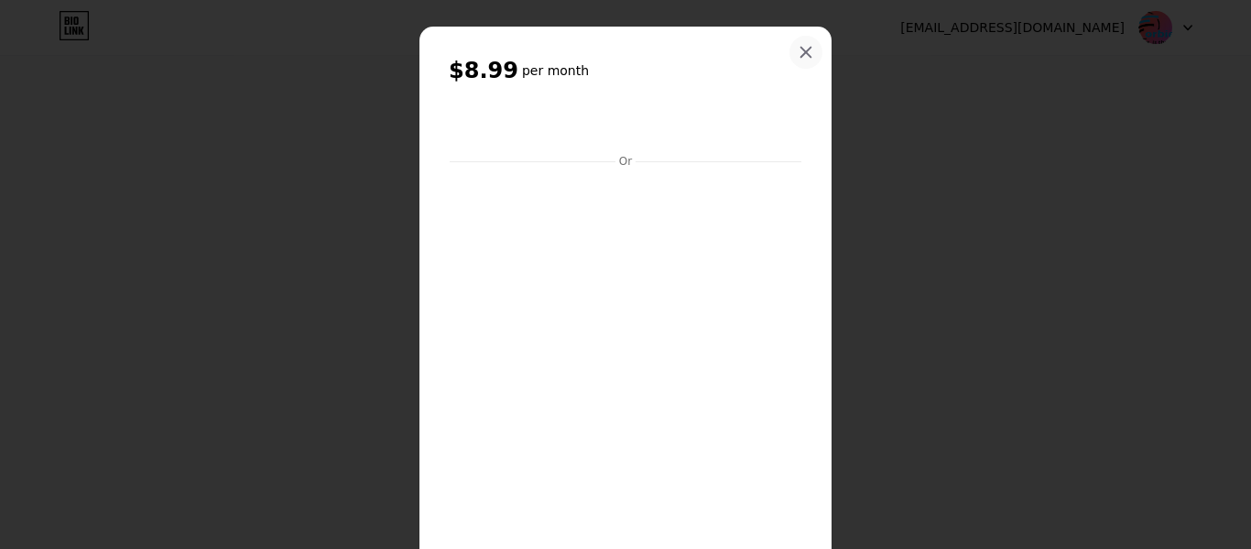
click at [799, 51] on icon at bounding box center [806, 52] width 15 height 15
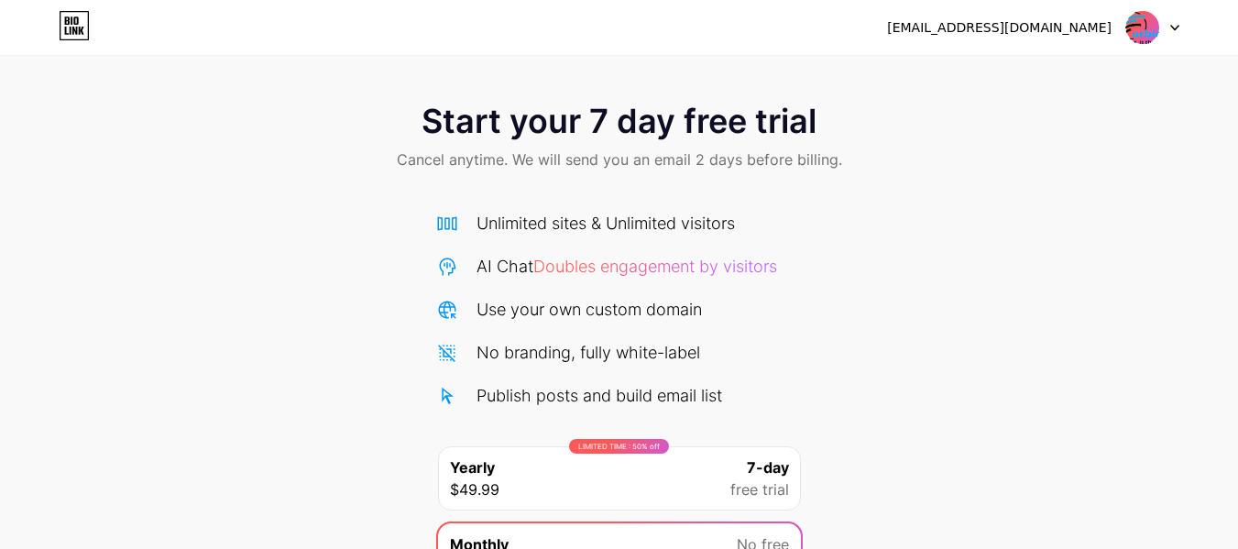
scroll to position [189, 0]
